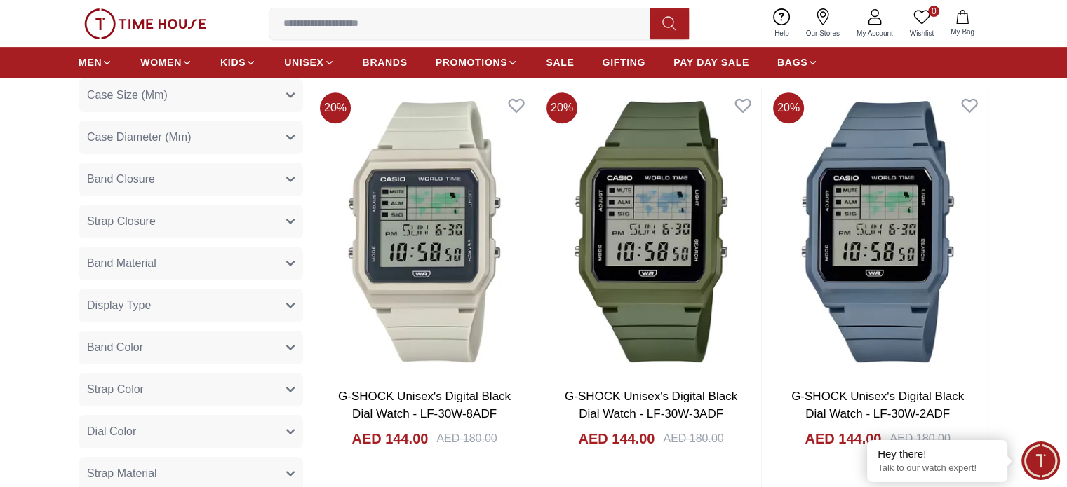
scroll to position [631, 0]
click at [276, 255] on button "Band Material" at bounding box center [191, 263] width 224 height 34
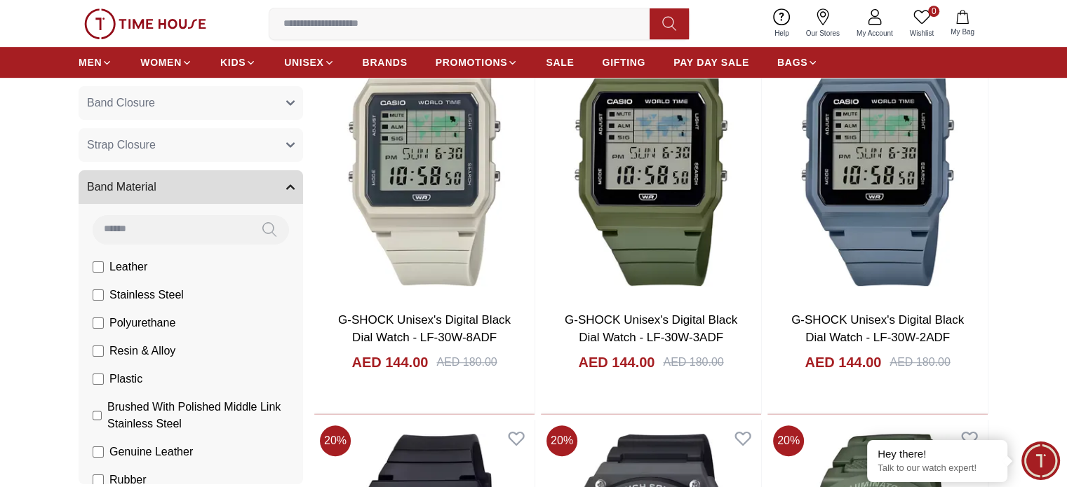
click at [292, 194] on button "Band Material" at bounding box center [191, 187] width 224 height 34
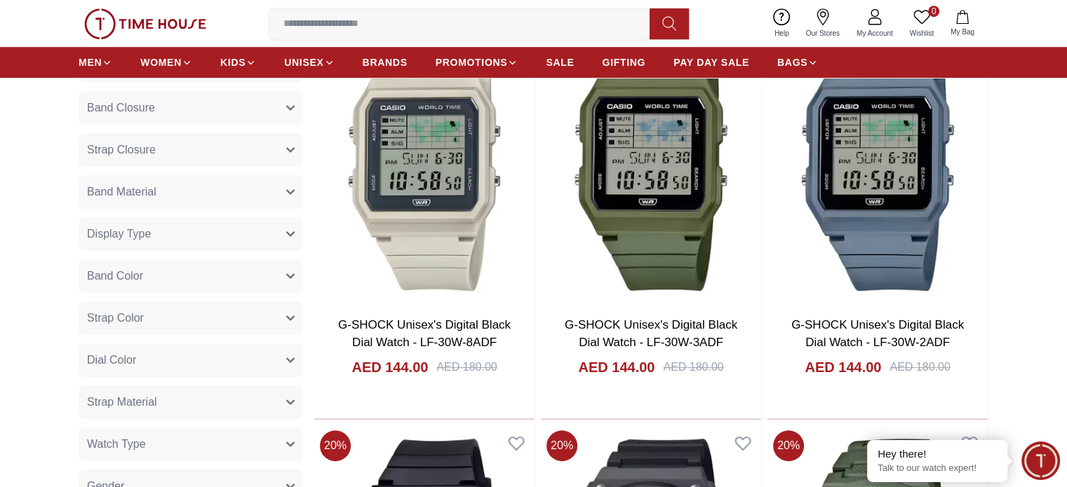
click at [292, 194] on icon "button" at bounding box center [290, 192] width 8 height 8
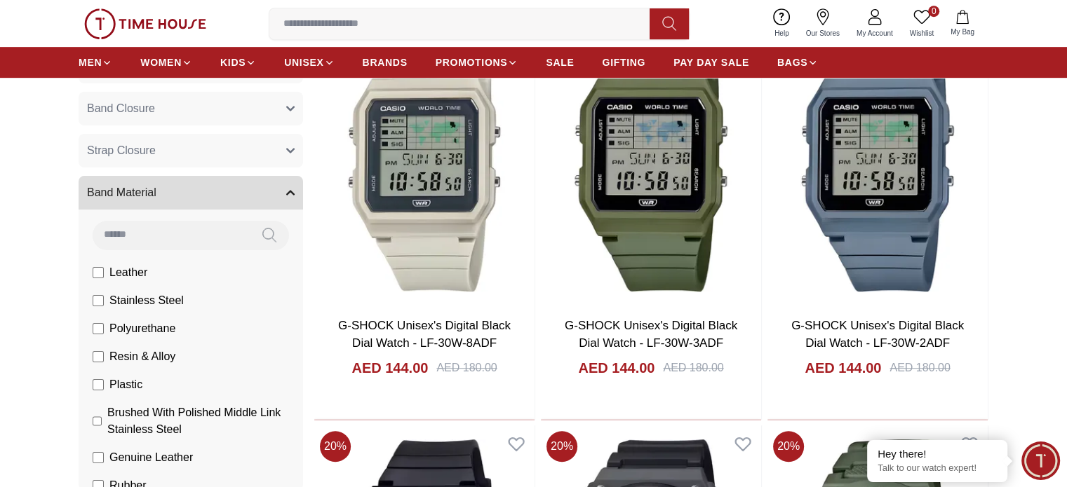
click at [0, 0] on label "Stainless Steel" at bounding box center [0, 0] width 0 height 0
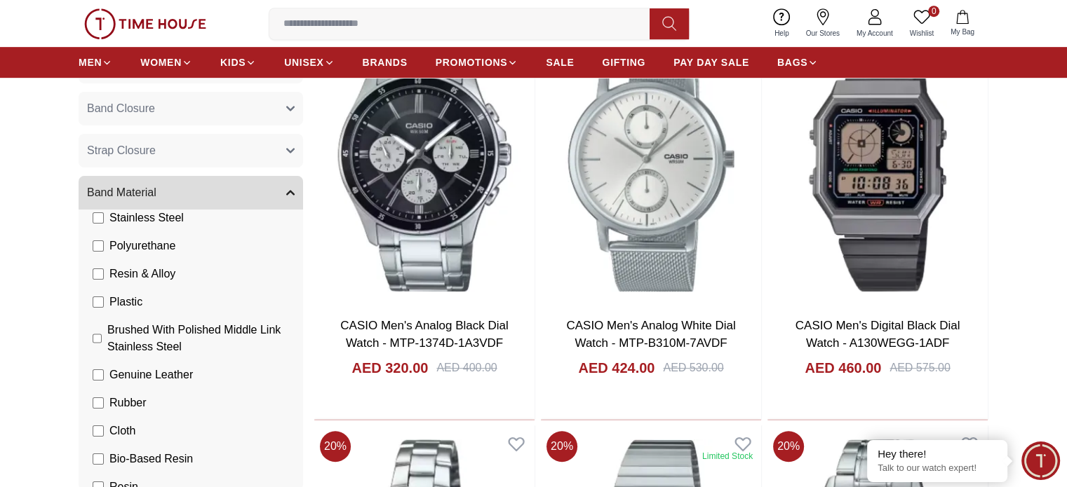
scroll to position [116, 0]
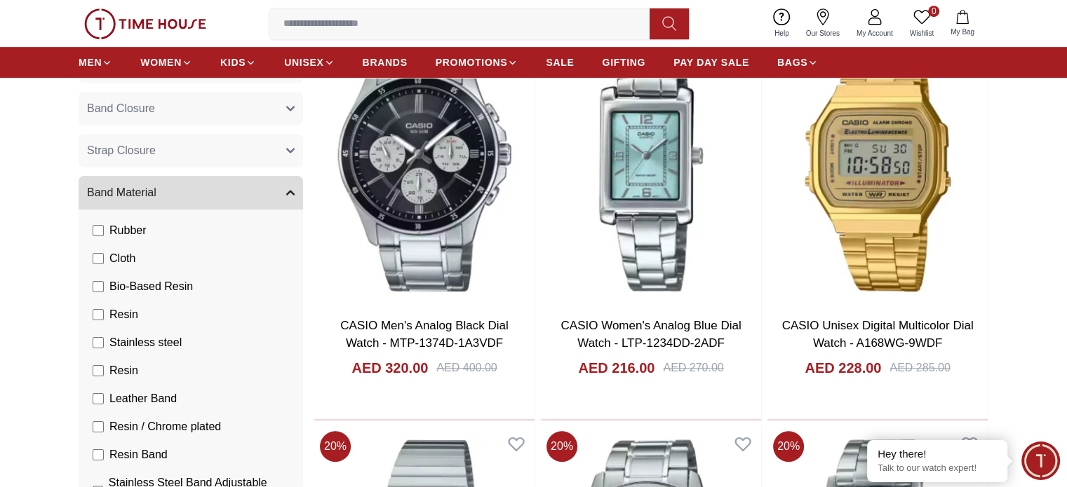
scroll to position [264, 0]
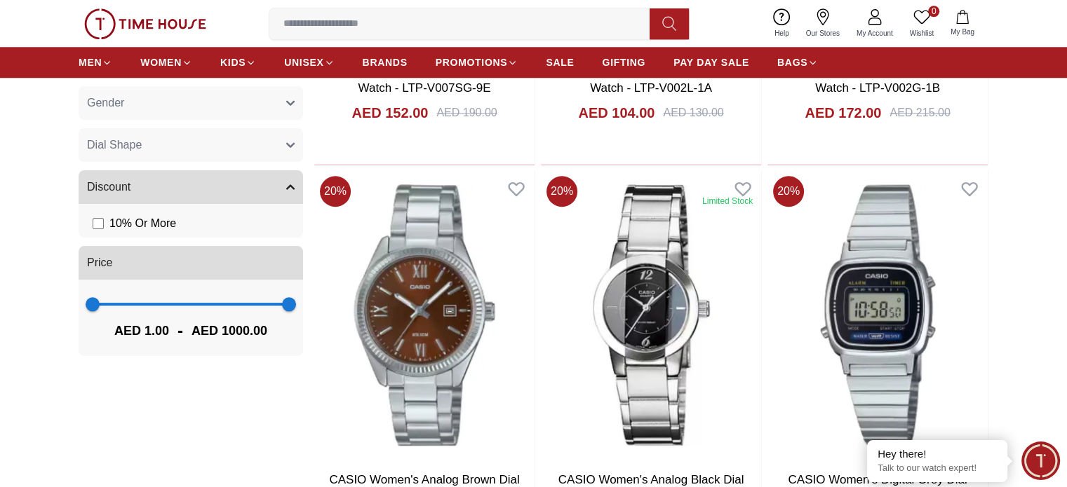
scroll to position [1360, 0]
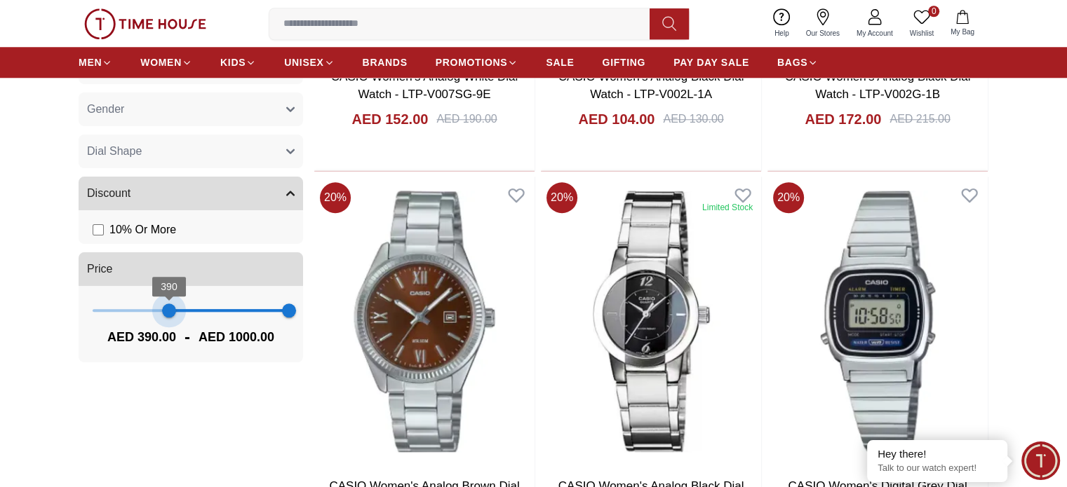
type input "***"
drag, startPoint x: 97, startPoint y: 306, endPoint x: 168, endPoint y: 304, distance: 71.6
click at [168, 304] on span "386" at bounding box center [168, 311] width 14 height 14
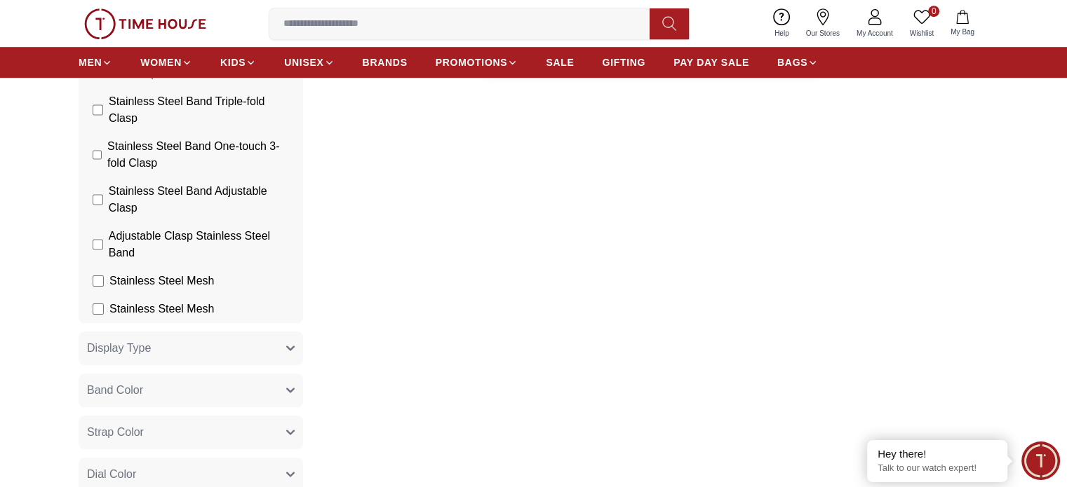
scroll to position [869, 0]
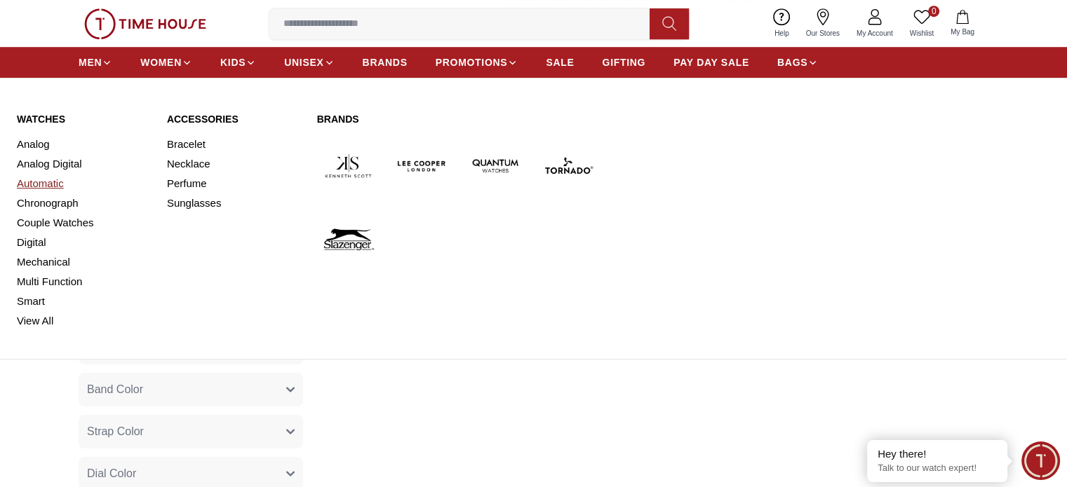
click at [46, 180] on link "Automatic" at bounding box center [83, 184] width 133 height 20
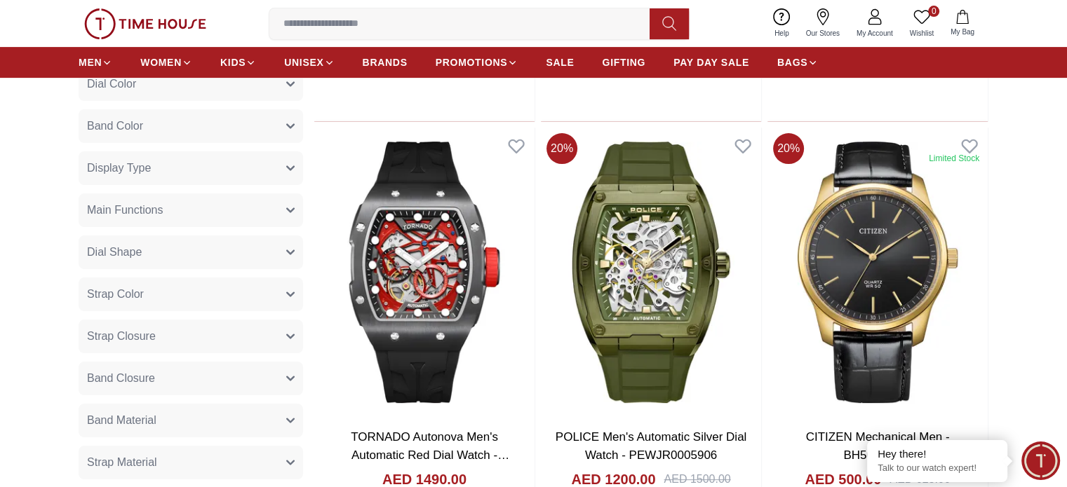
scroll to position [490, 0]
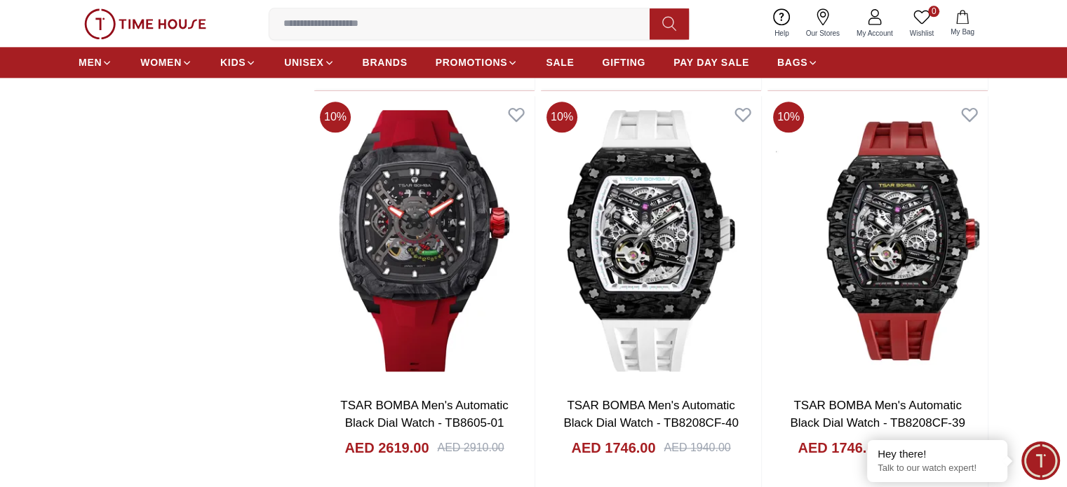
scroll to position [1750, 0]
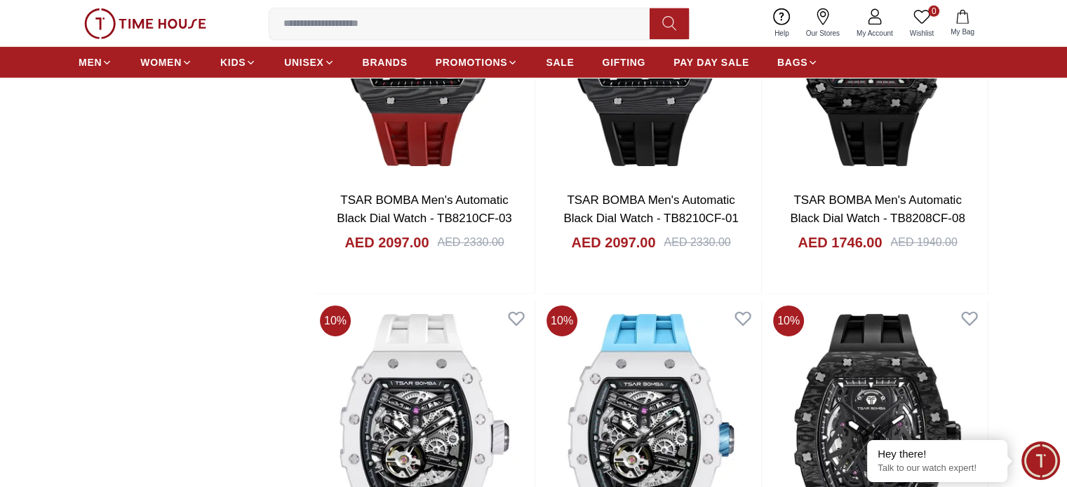
scroll to position [4414, 0]
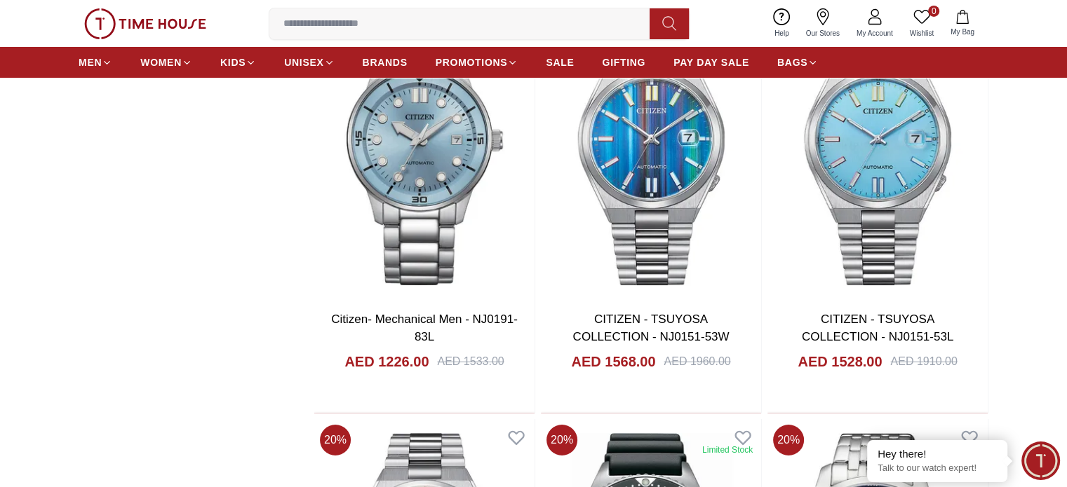
scroll to position [5115, 0]
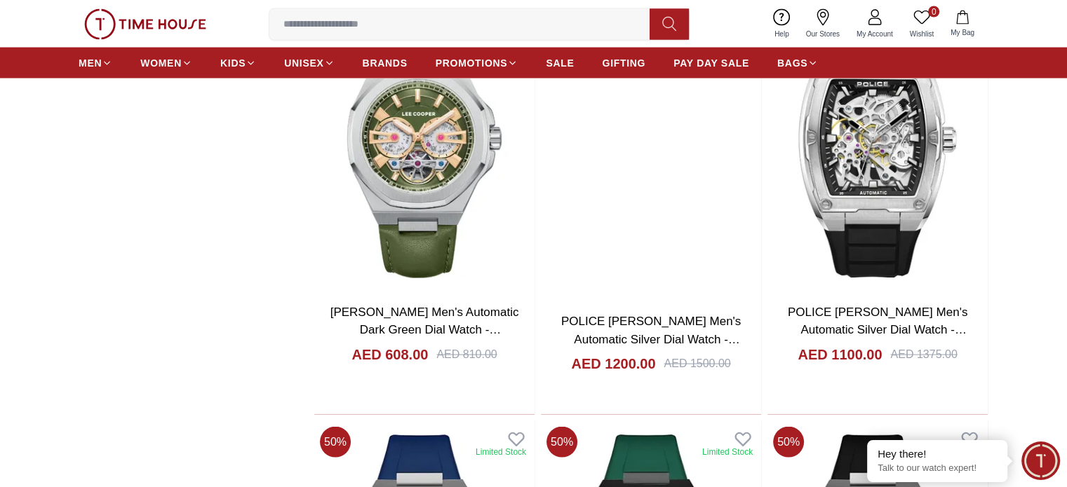
scroll to position [7990, 0]
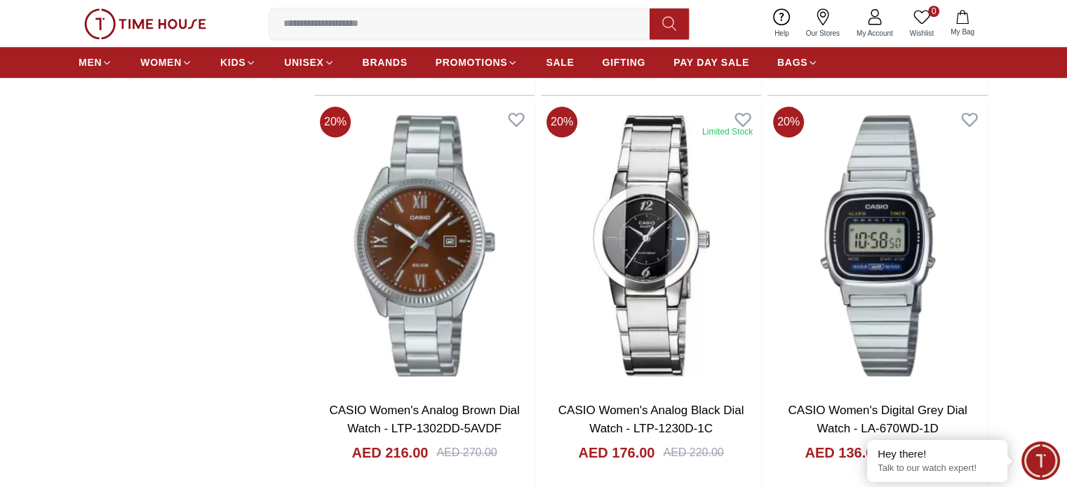
scroll to position [701, 0]
